Goal: Task Accomplishment & Management: Manage account settings

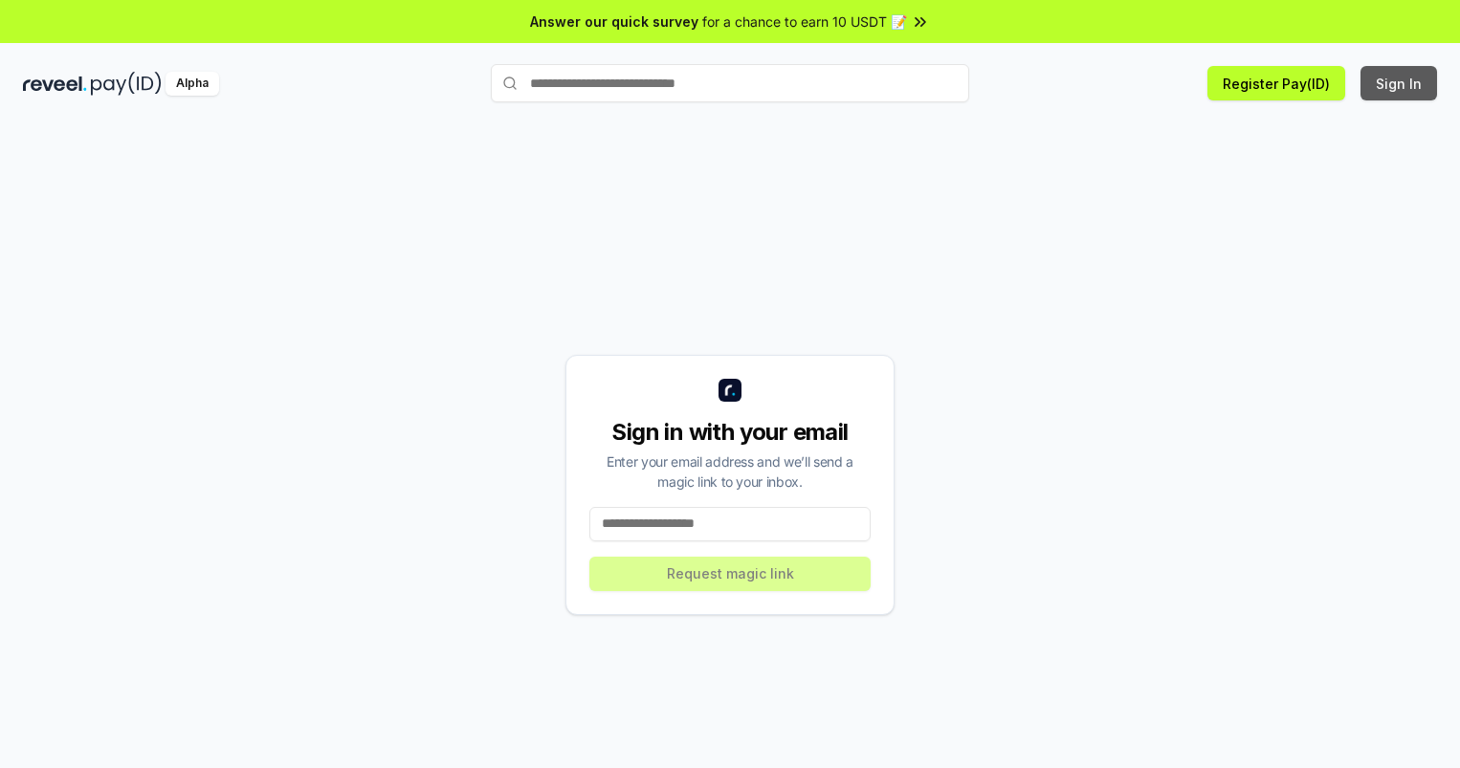
click at [1400, 83] on button "Sign In" at bounding box center [1399, 83] width 77 height 34
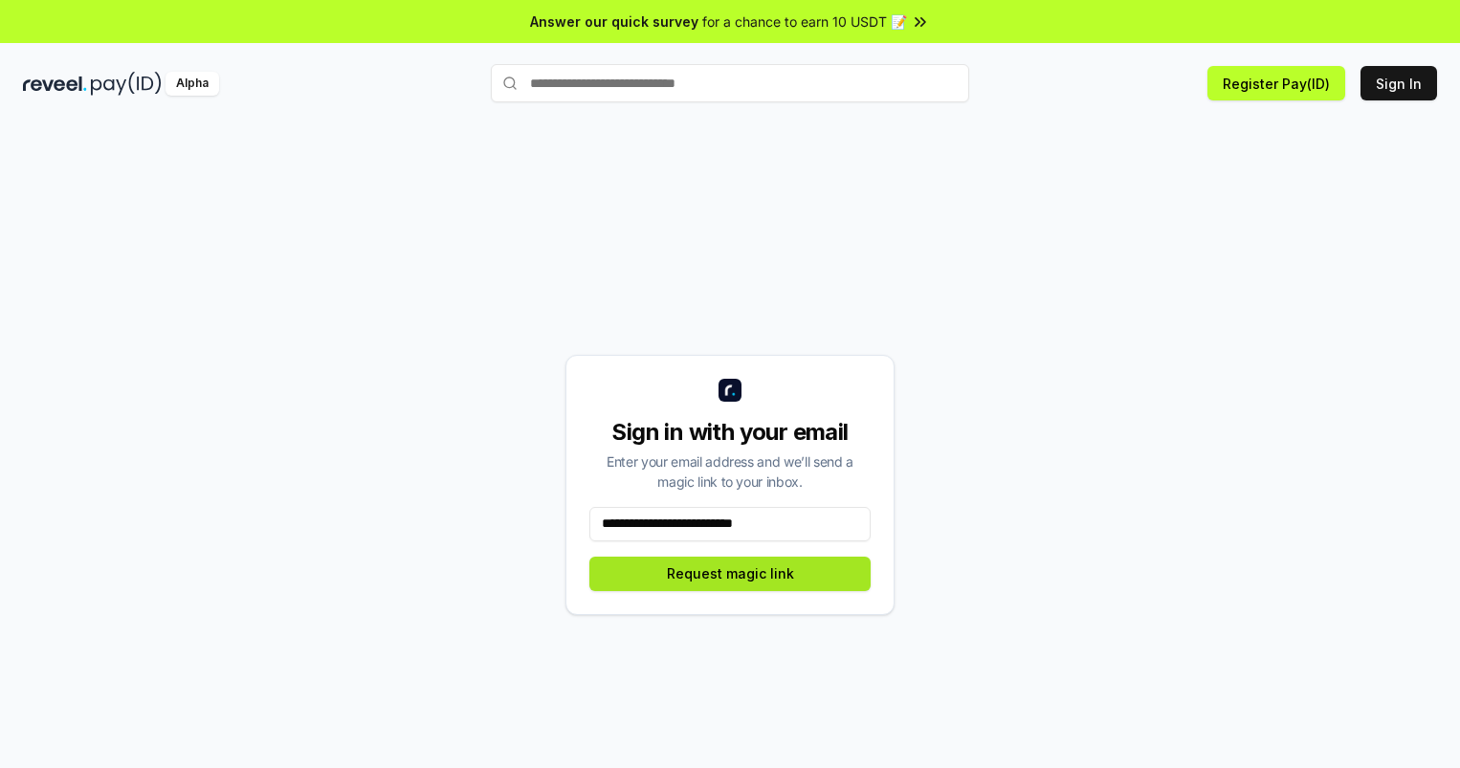
type input "**********"
click at [730, 573] on button "Request magic link" at bounding box center [729, 574] width 281 height 34
